Goal: Information Seeking & Learning: Learn about a topic

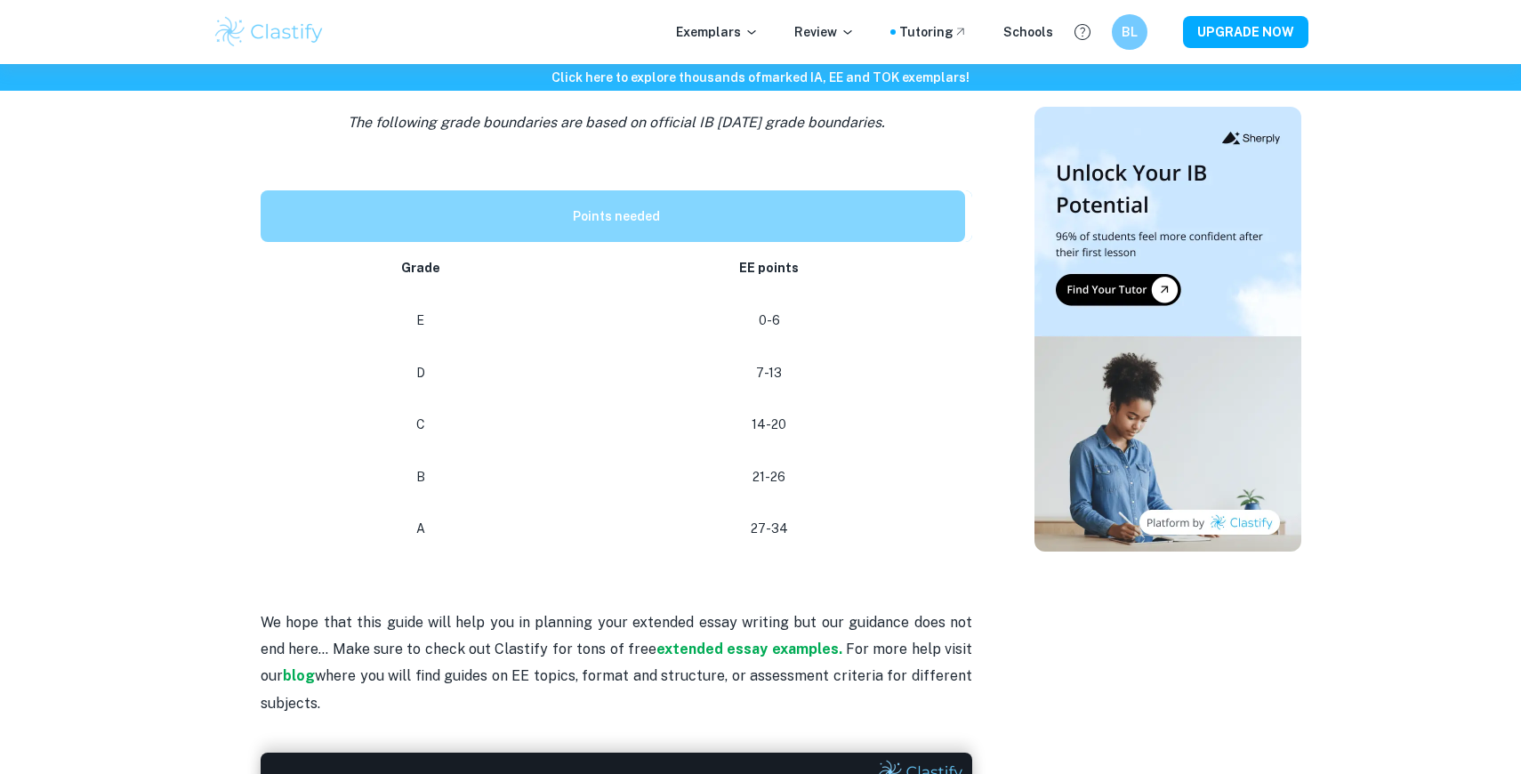
scroll to position [806, 0]
drag, startPoint x: 800, startPoint y: 503, endPoint x: 769, endPoint y: 503, distance: 30.2
click at [769, 515] on p "27-34" at bounding box center [769, 527] width 363 height 24
drag, startPoint x: 750, startPoint y: 510, endPoint x: 848, endPoint y: 512, distance: 98.8
click at [848, 512] on td "27-34" at bounding box center [773, 527] width 398 height 52
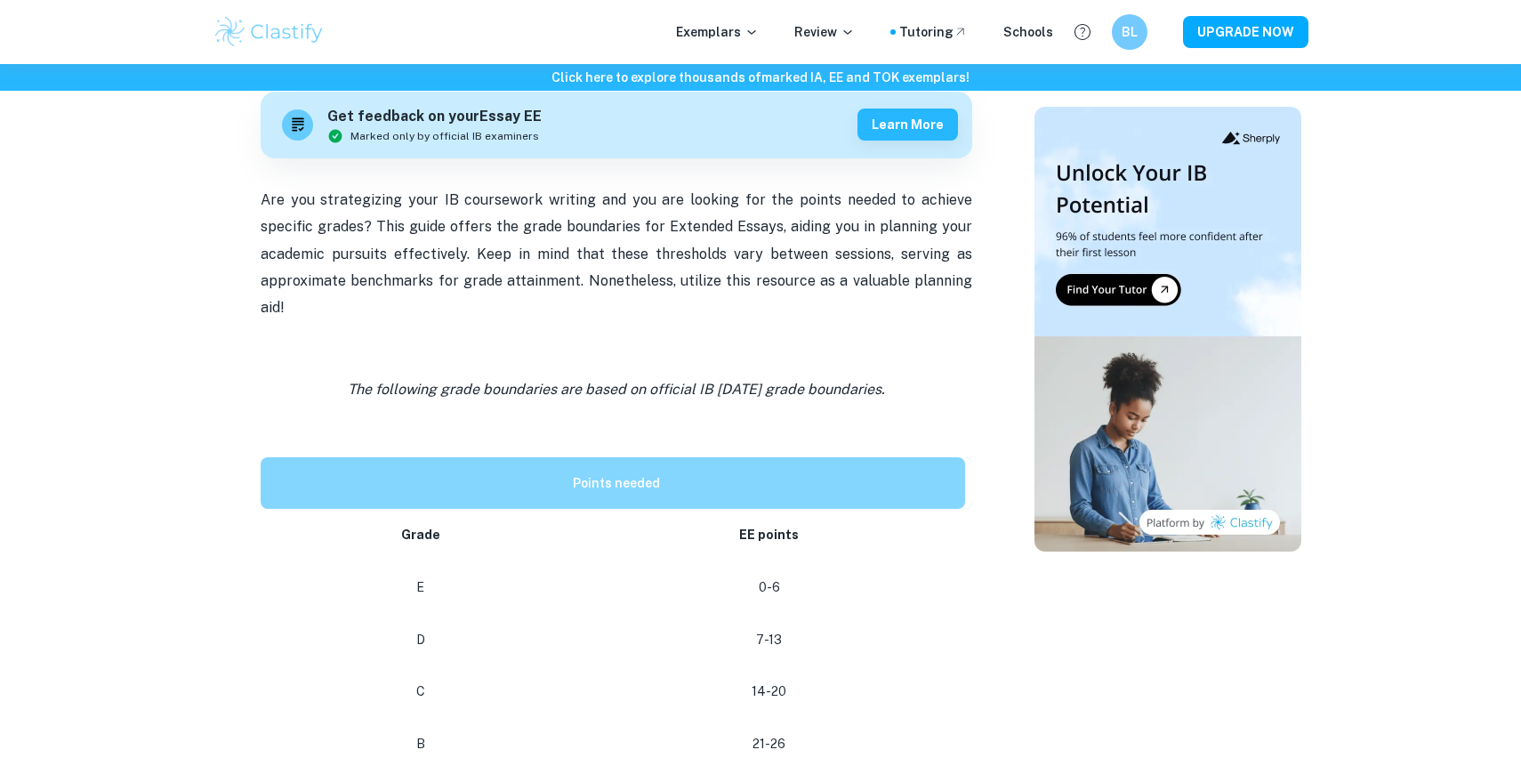
scroll to position [0, 0]
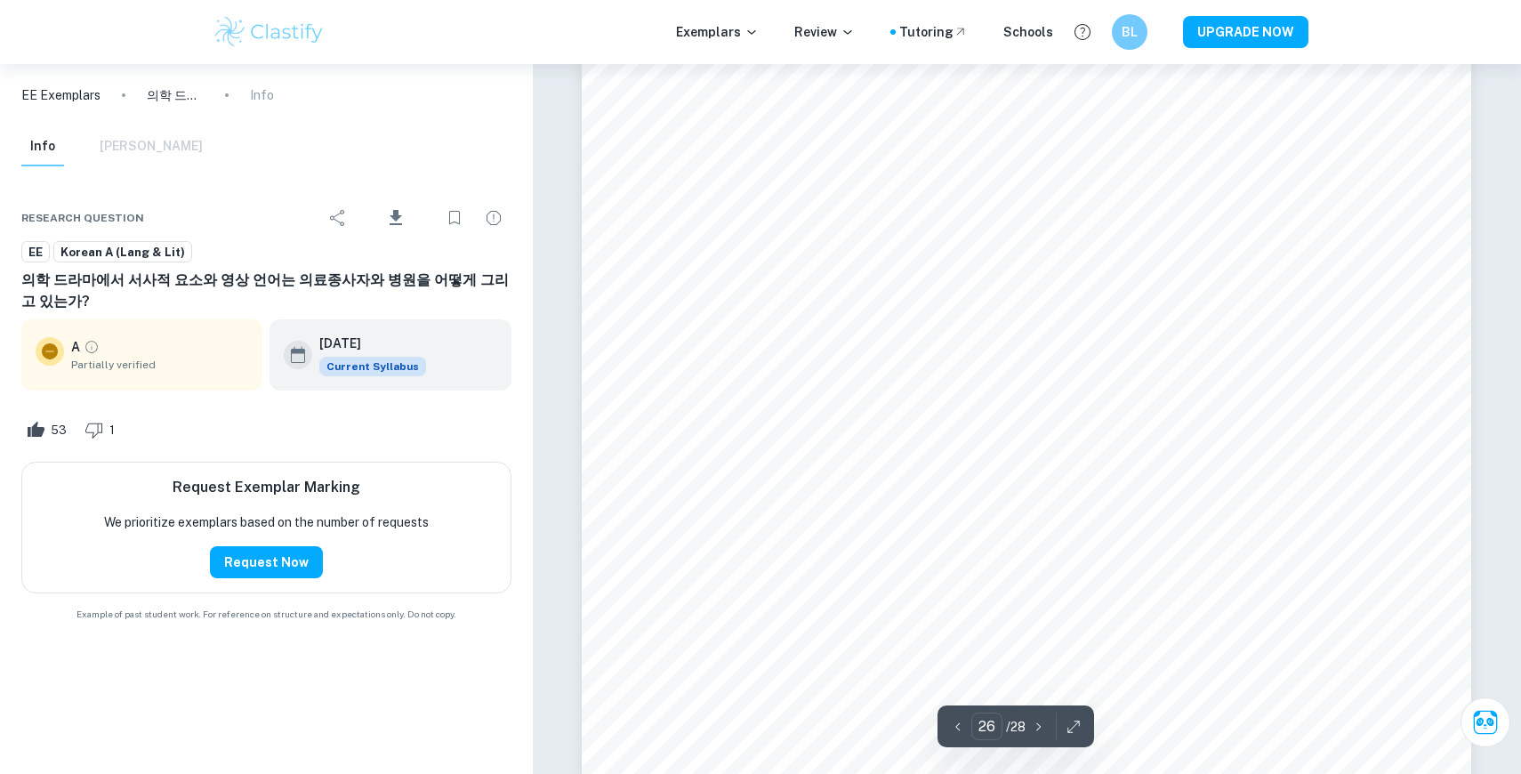
type input "25"
click at [135, 153] on div "Info [PERSON_NAME]" at bounding box center [111, 146] width 181 height 39
click at [133, 147] on div "Info [PERSON_NAME]" at bounding box center [111, 146] width 181 height 39
